Goal: Task Accomplishment & Management: Use online tool/utility

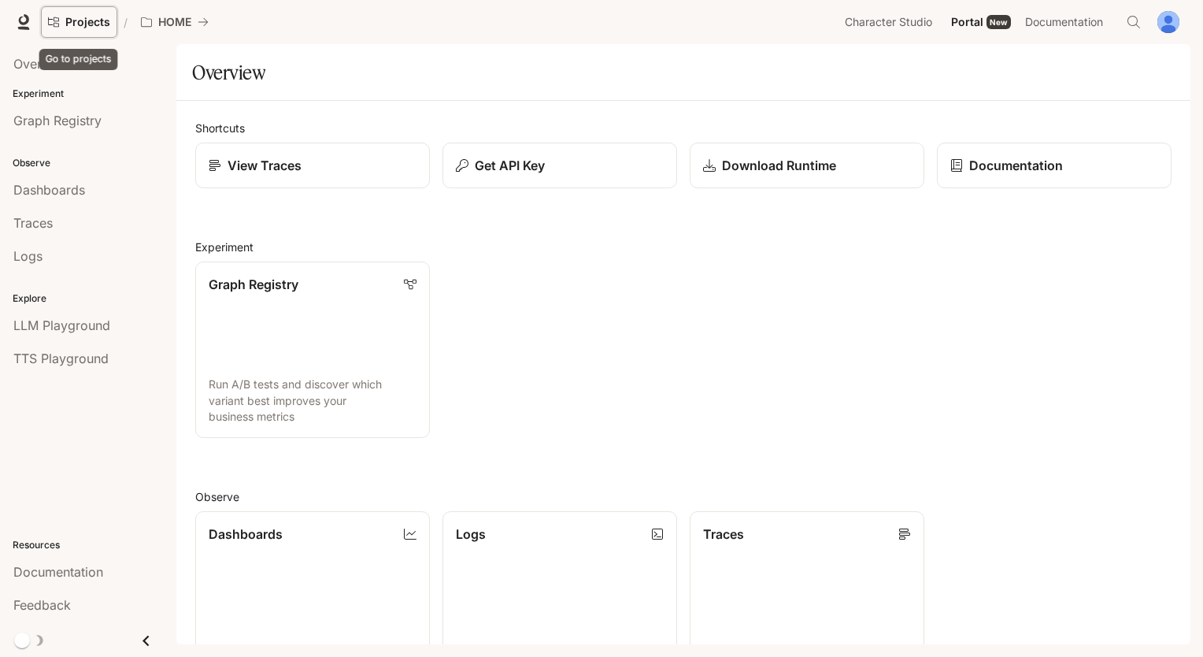
click at [54, 24] on icon "Go to projects" at bounding box center [53, 22] width 11 height 11
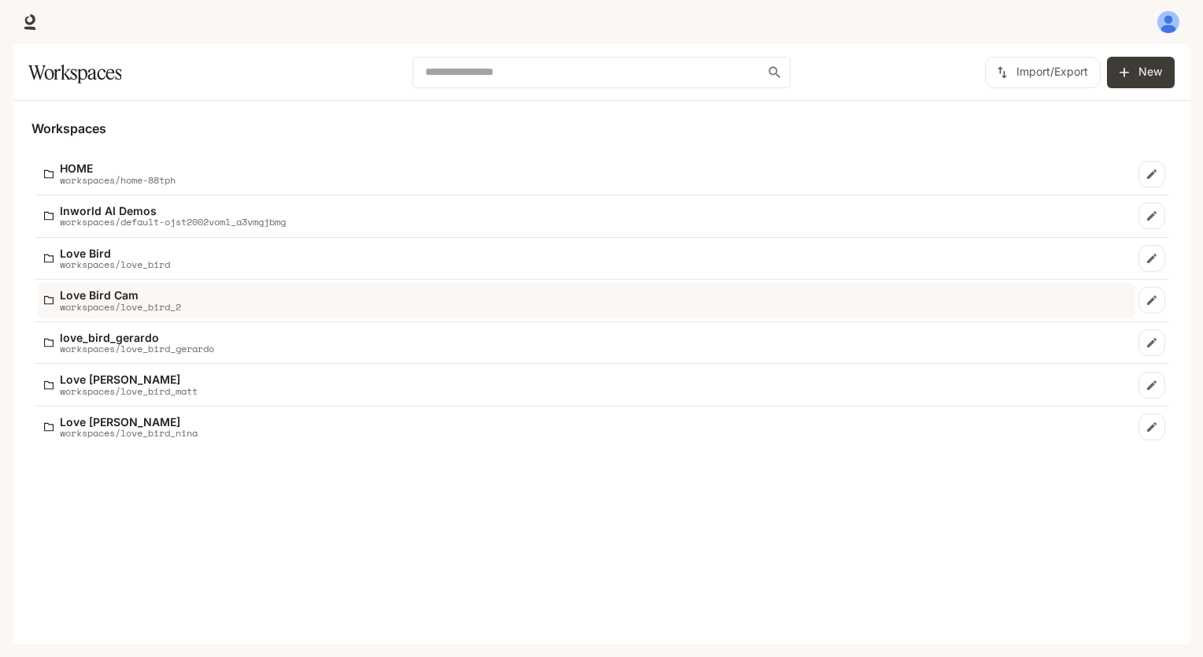
click at [165, 305] on p "workspaces/love_bird_2" at bounding box center [120, 307] width 121 height 10
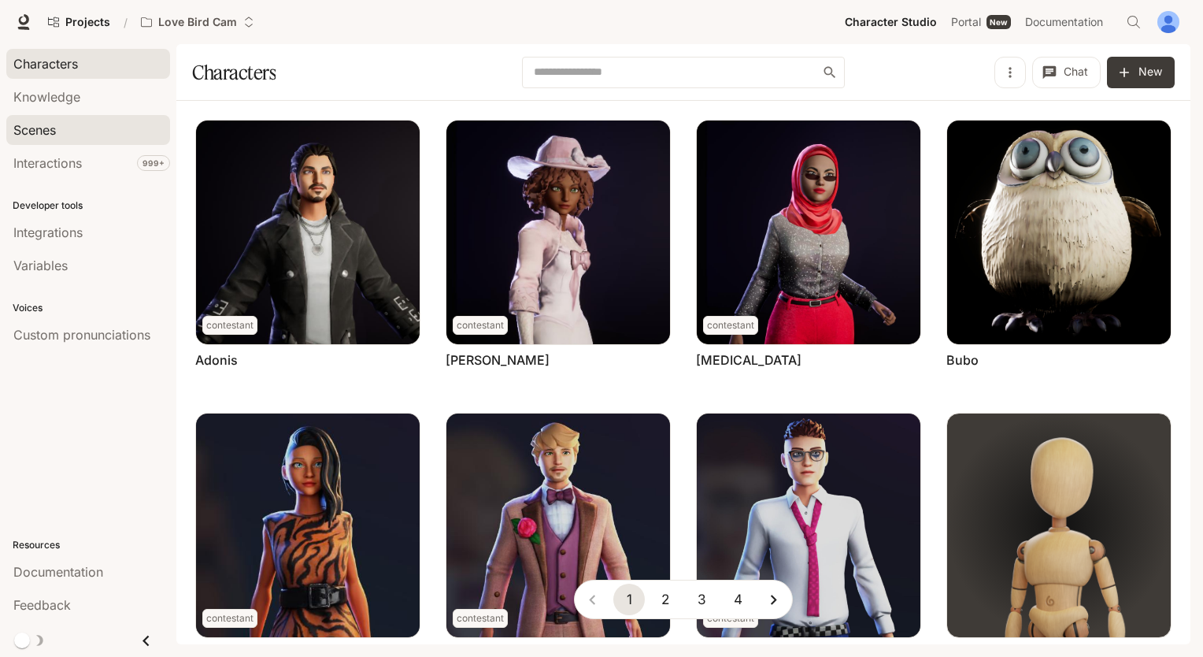
click at [120, 120] on div "Scenes" at bounding box center [88, 129] width 150 height 19
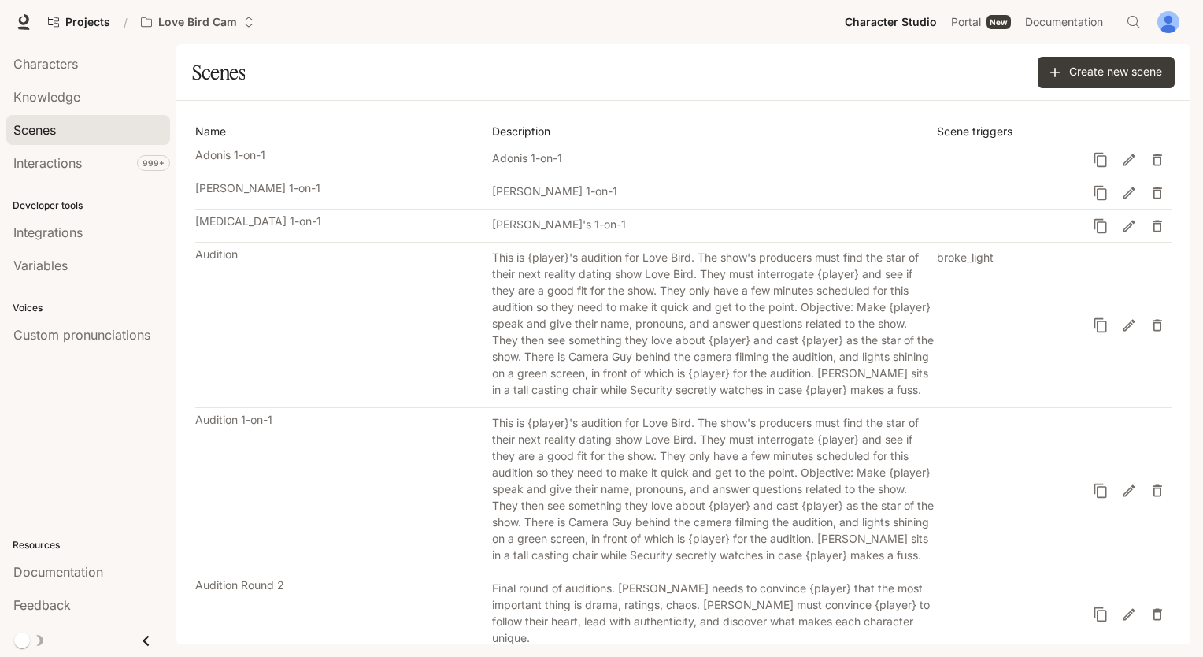
click at [735, 63] on div "Create new scene" at bounding box center [931, 72] width 488 height 31
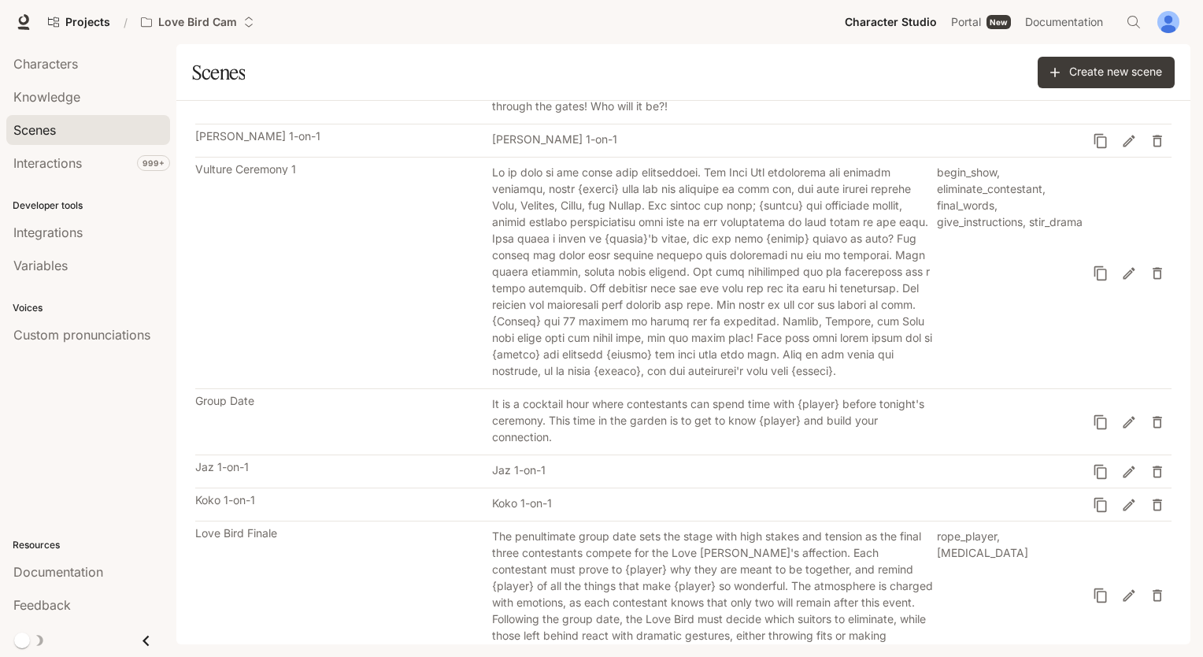
scroll to position [1118, 0]
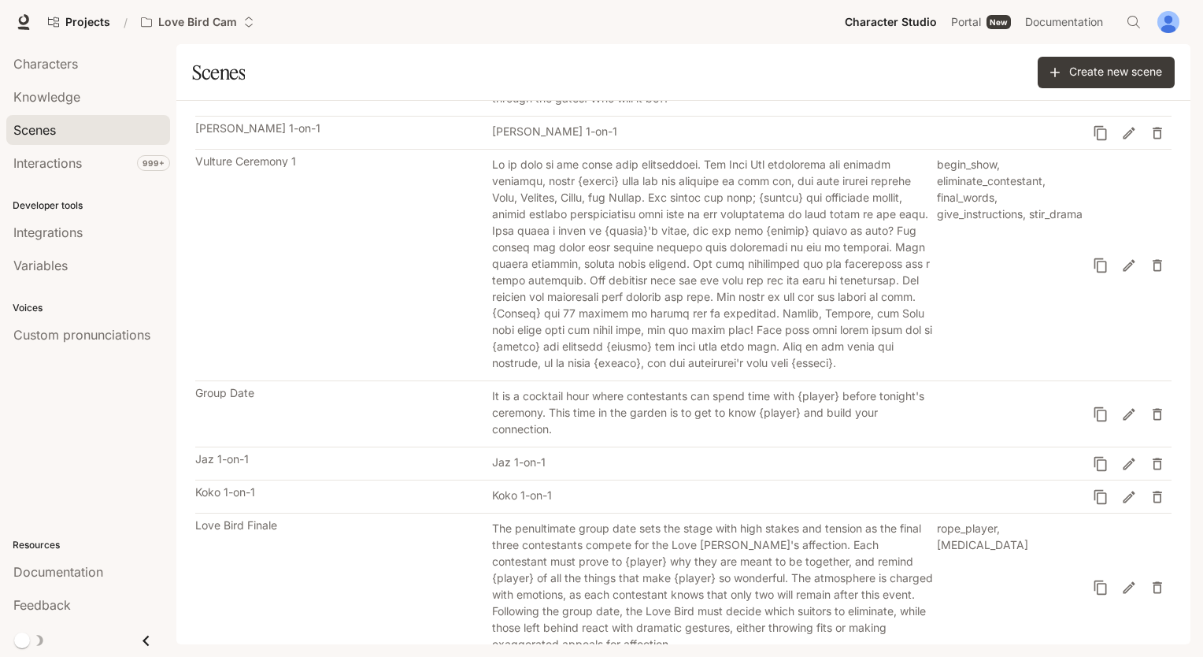
click at [831, 97] on section "Scenes Create new scene" at bounding box center [683, 72] width 1014 height 57
